Goal: Task Accomplishment & Management: Use online tool/utility

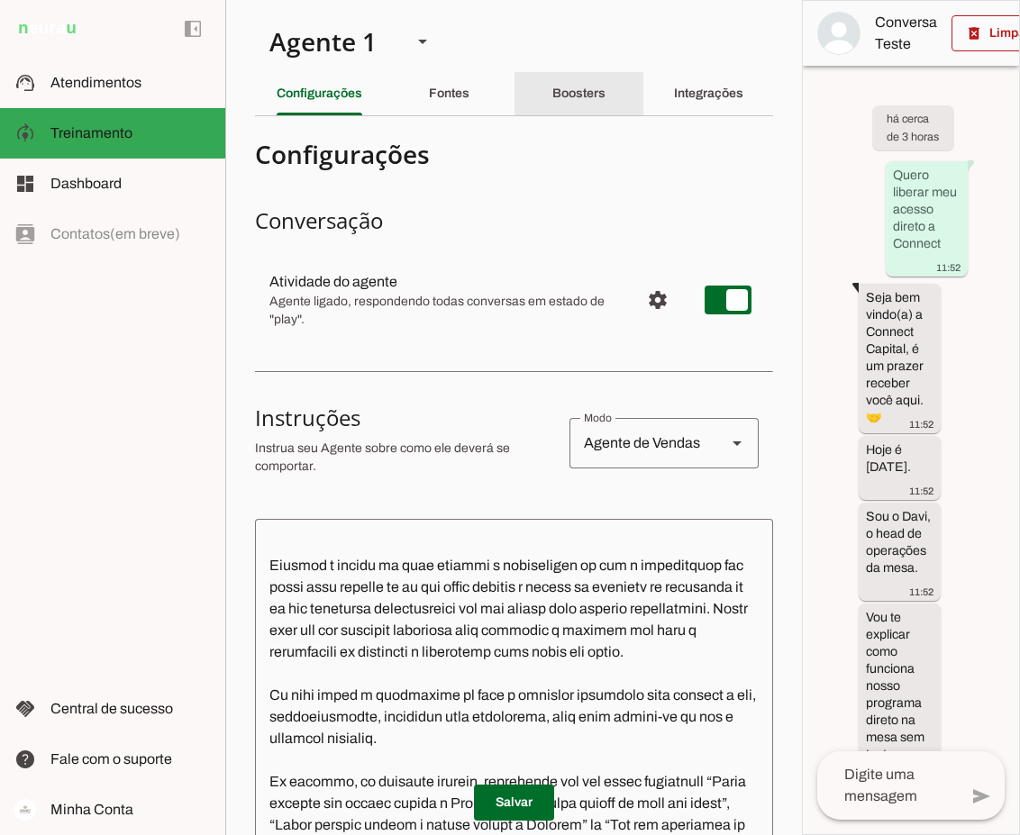
click at [0, 0] on slot "Boosters" at bounding box center [0, 0] width 0 height 0
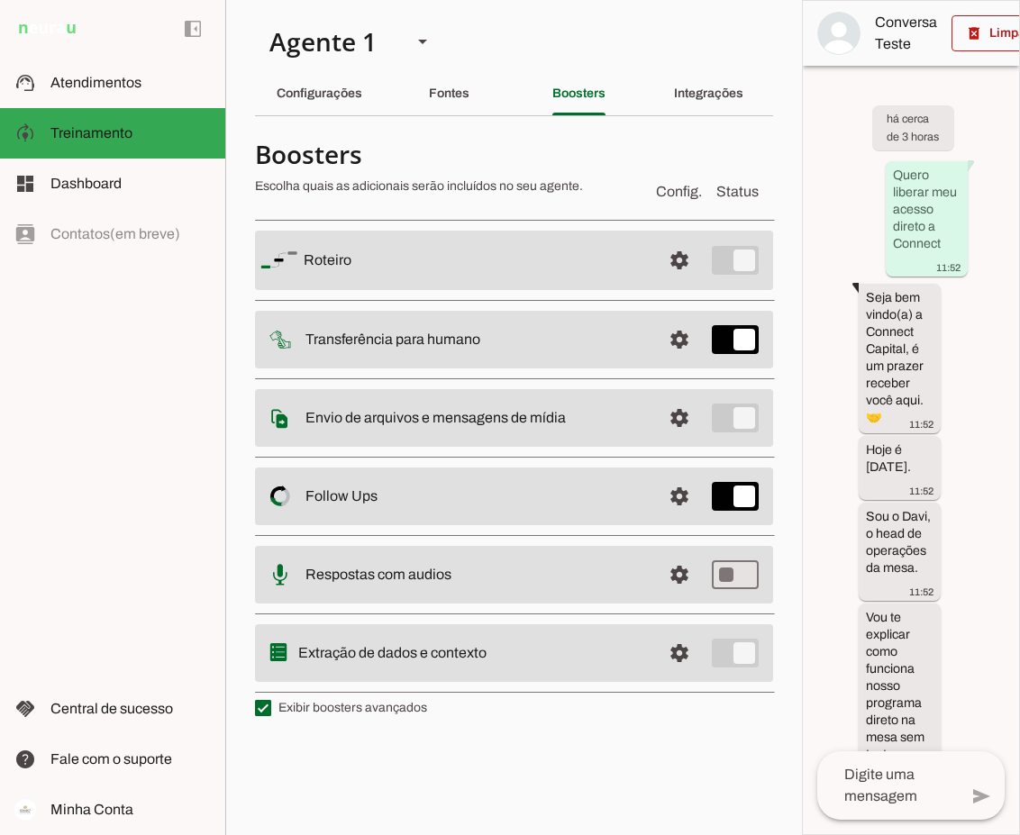
click at [593, 419] on slot at bounding box center [476, 418] width 342 height 22
click at [682, 418] on span at bounding box center [679, 418] width 43 height 43
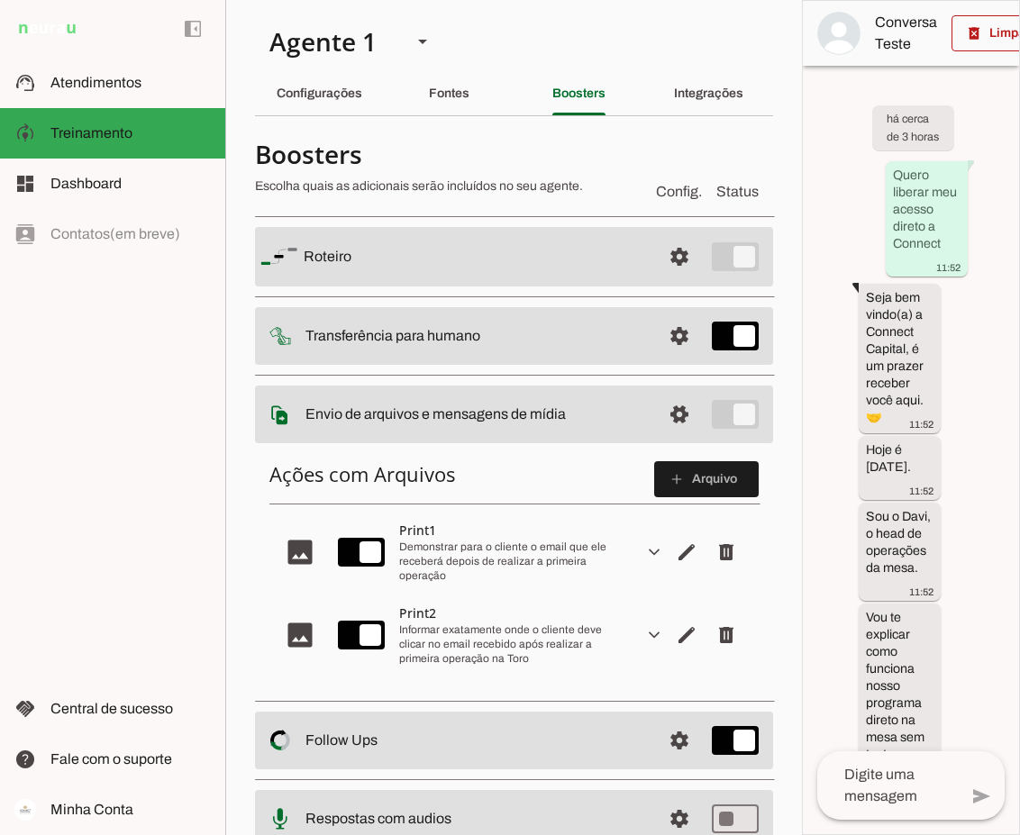
click at [0, 0] on slot "image" at bounding box center [0, 0] width 0 height 0
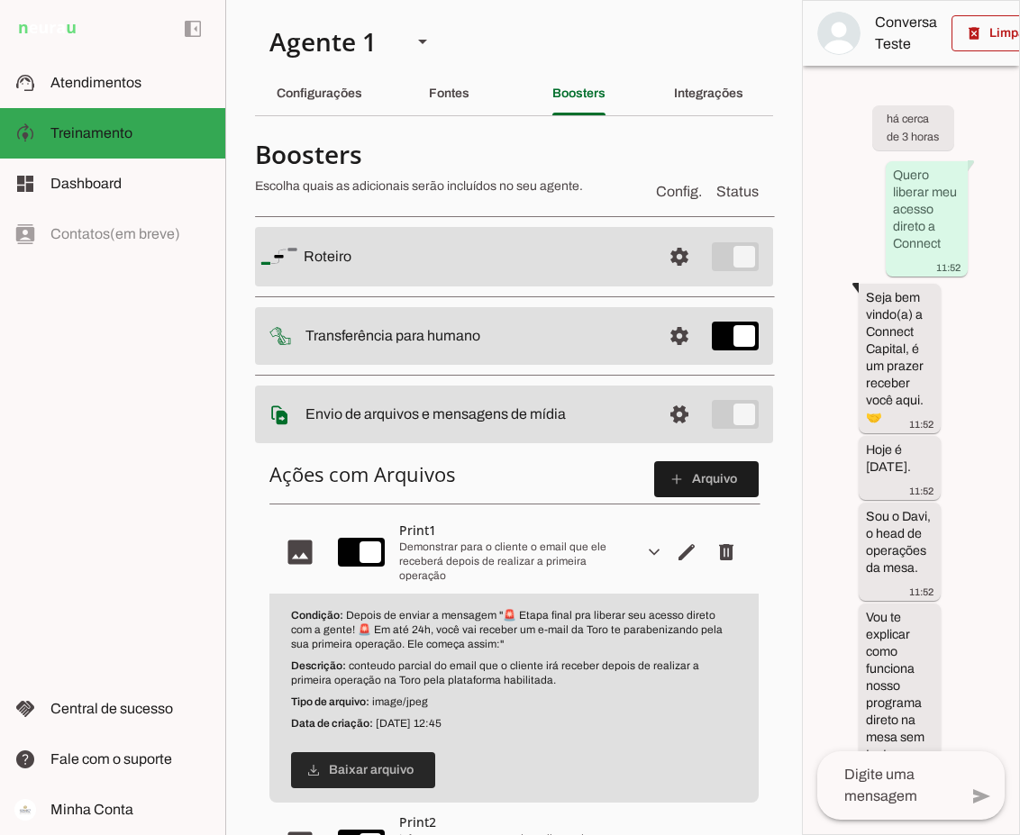
click at [349, 773] on span at bounding box center [363, 770] width 144 height 43
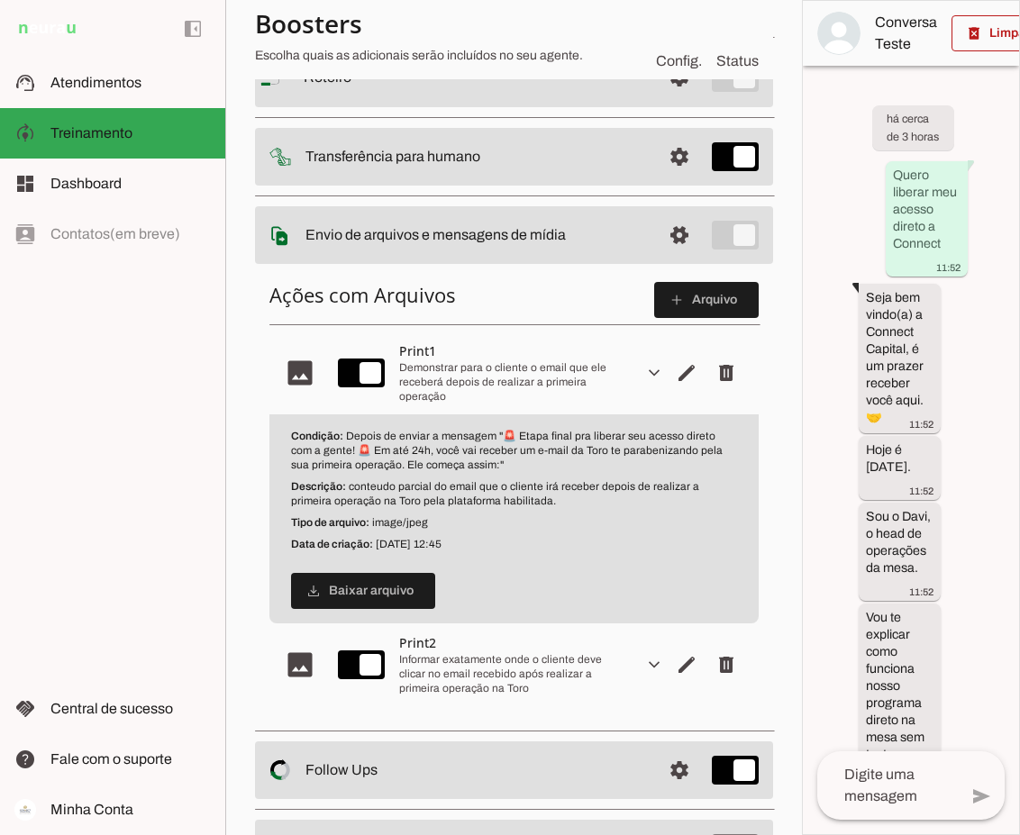
scroll to position [270, 0]
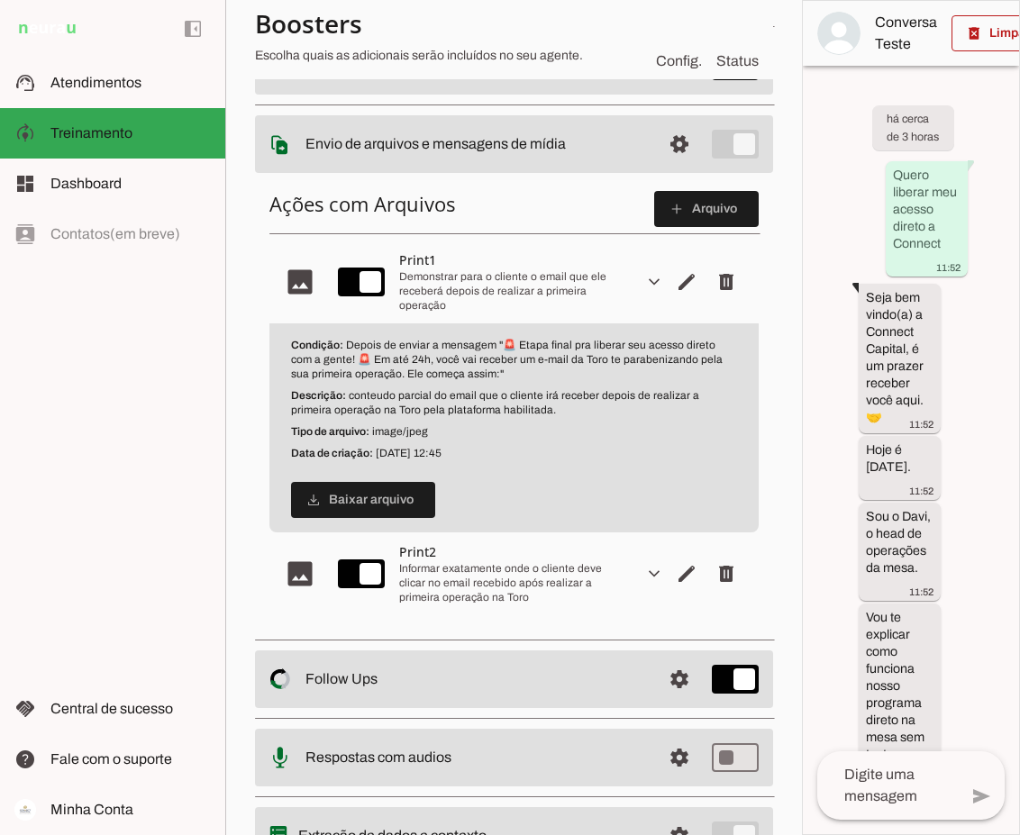
click at [0, 0] on slot "image" at bounding box center [0, 0] width 0 height 0
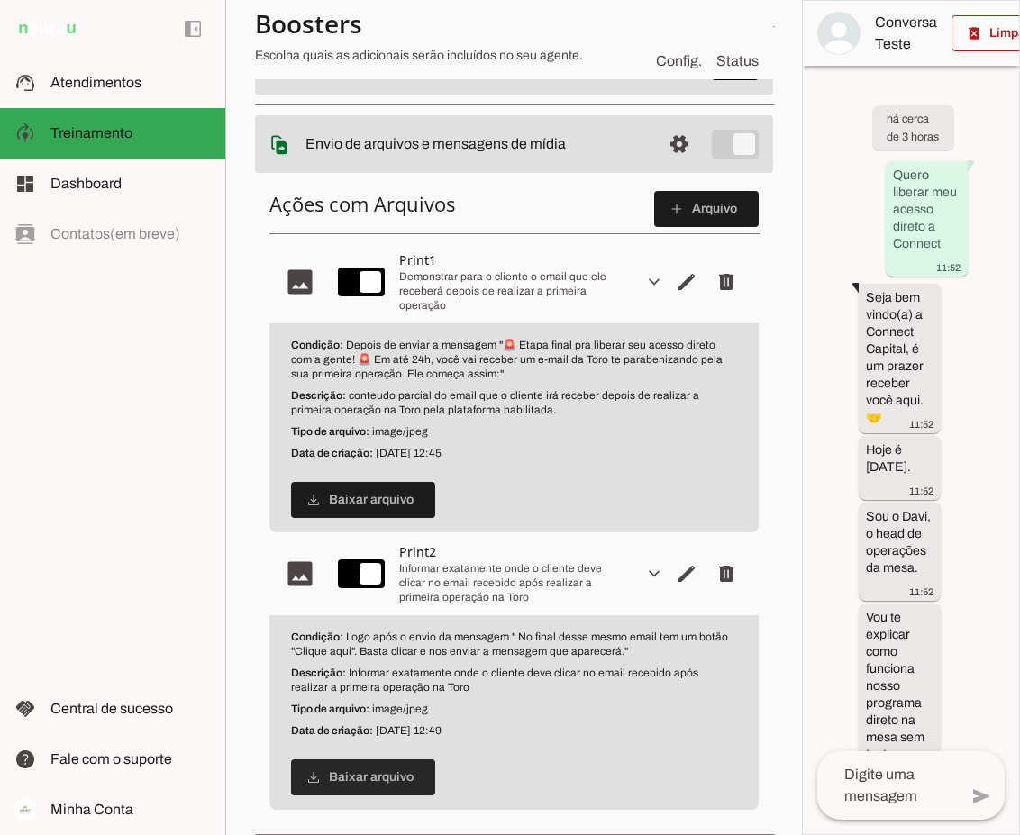
click at [337, 773] on span at bounding box center [363, 777] width 144 height 43
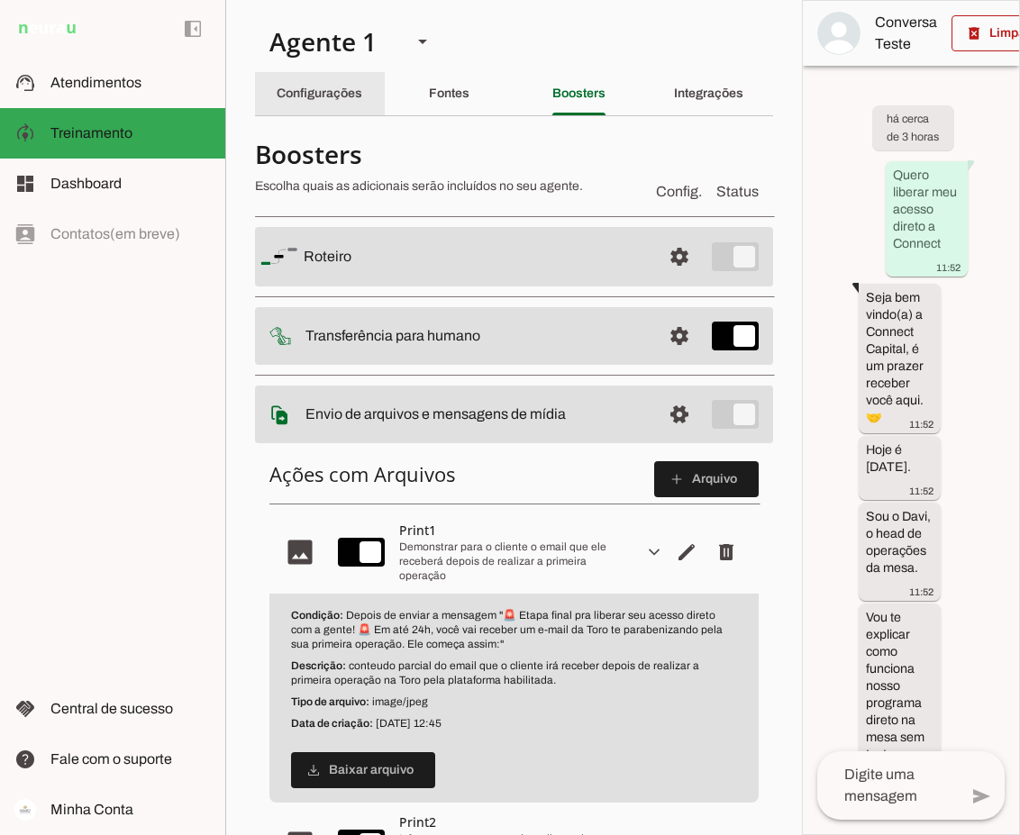
drag, startPoint x: 296, startPoint y: 94, endPoint x: 339, endPoint y: 160, distance: 79.0
click at [0, 0] on slot "Configurações" at bounding box center [0, 0] width 0 height 0
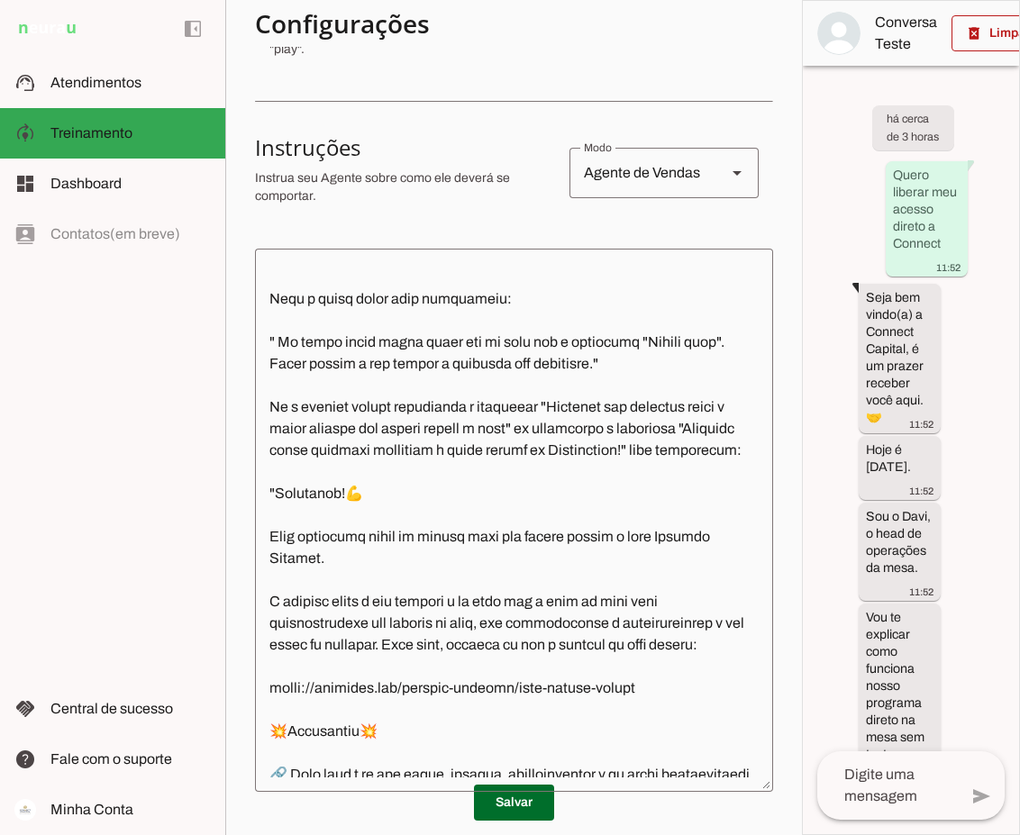
scroll to position [4055, 0]
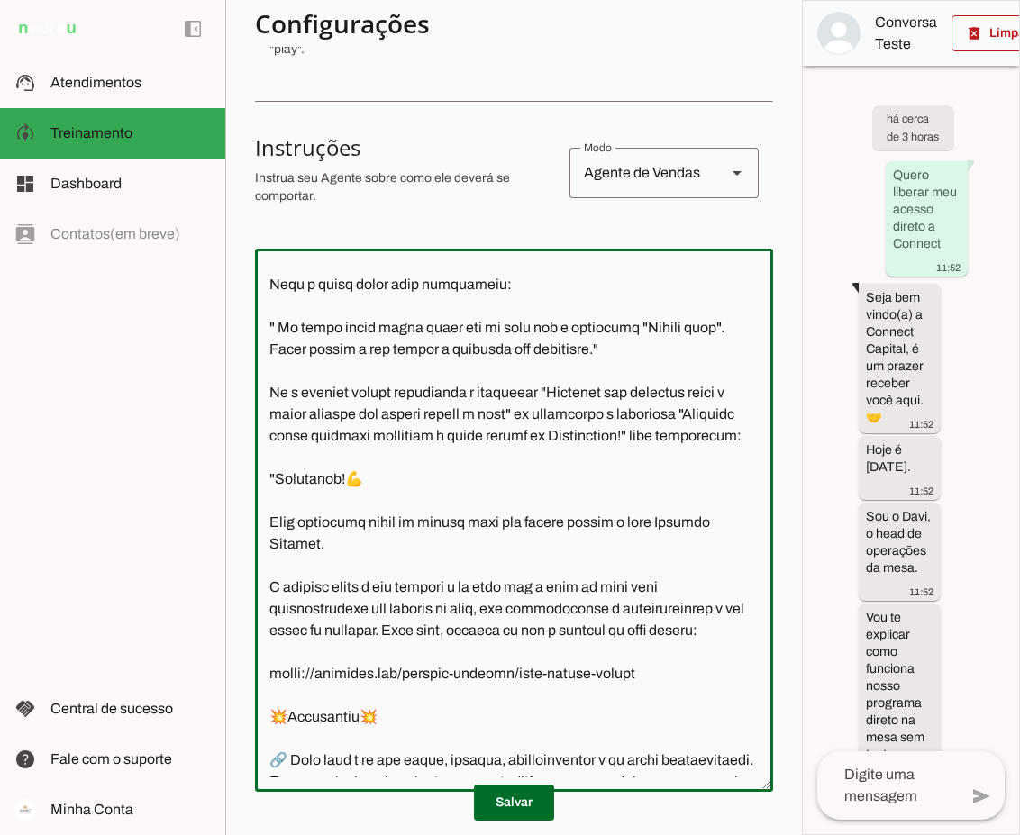
drag, startPoint x: 267, startPoint y: 342, endPoint x: 674, endPoint y: 522, distance: 445.1
click at [674, 522] on textarea at bounding box center [514, 520] width 518 height 515
click at [451, 430] on textarea at bounding box center [514, 520] width 518 height 515
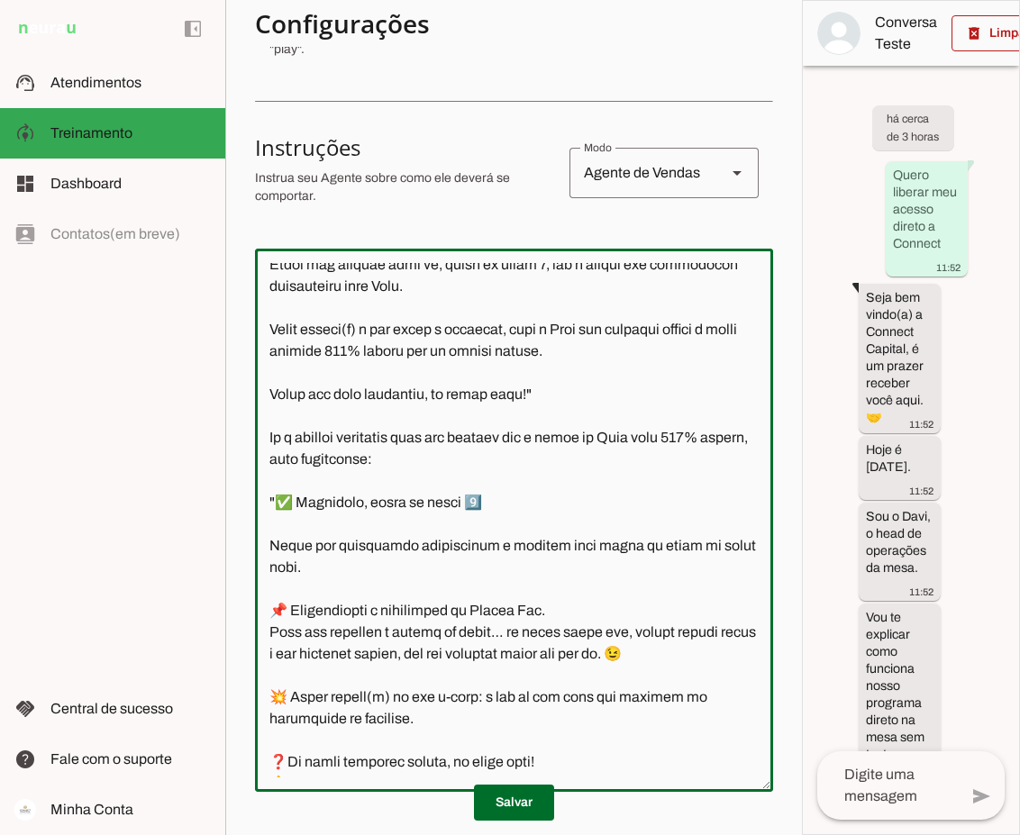
scroll to position [3154, 0]
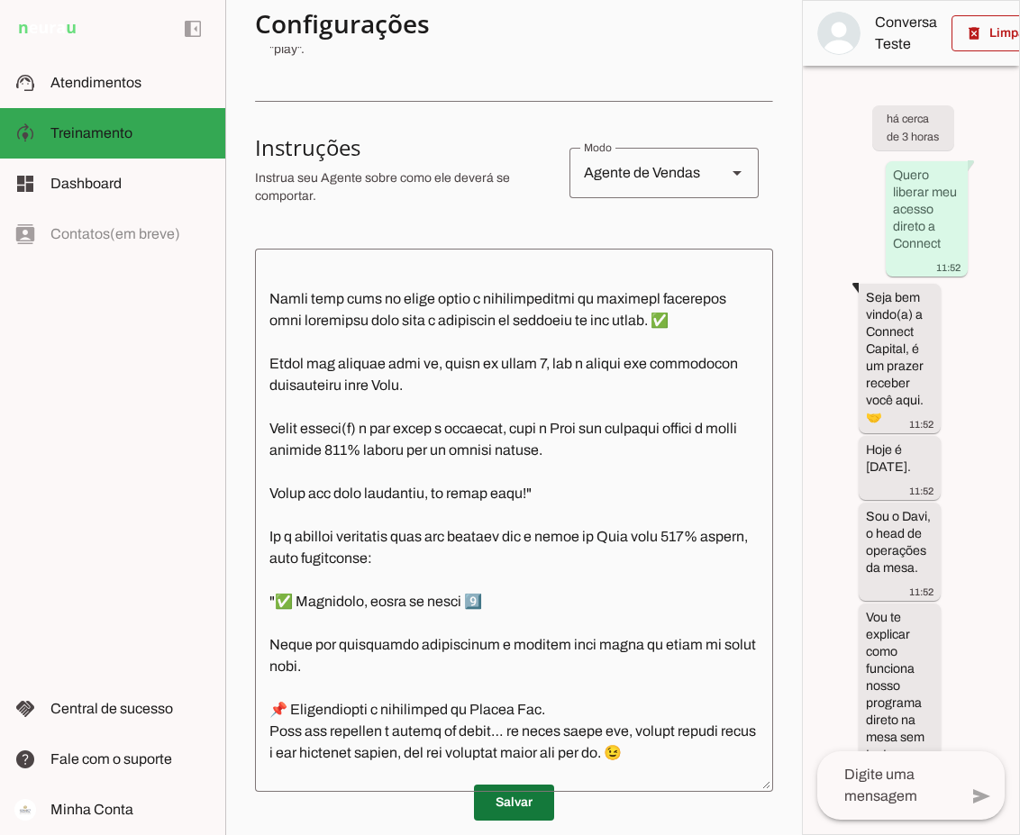
click at [505, 805] on span at bounding box center [514, 802] width 80 height 43
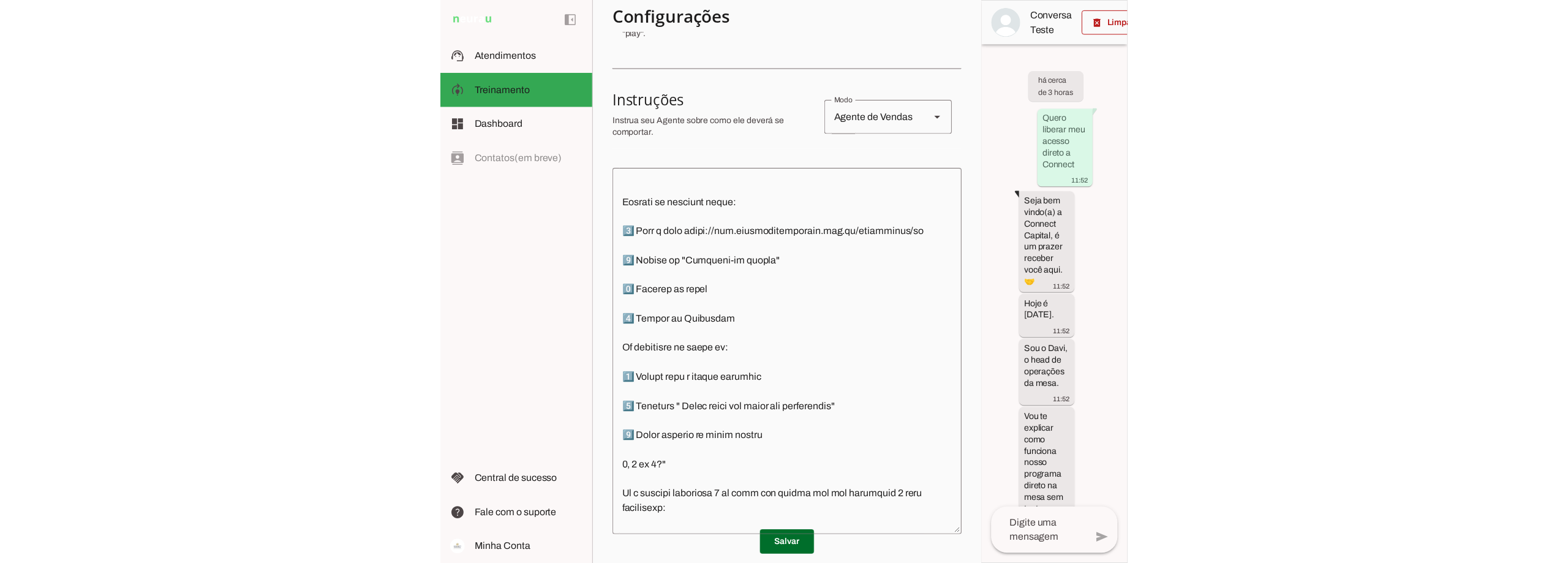
scroll to position [1659, 0]
